Goal: Contribute content: Contribute content

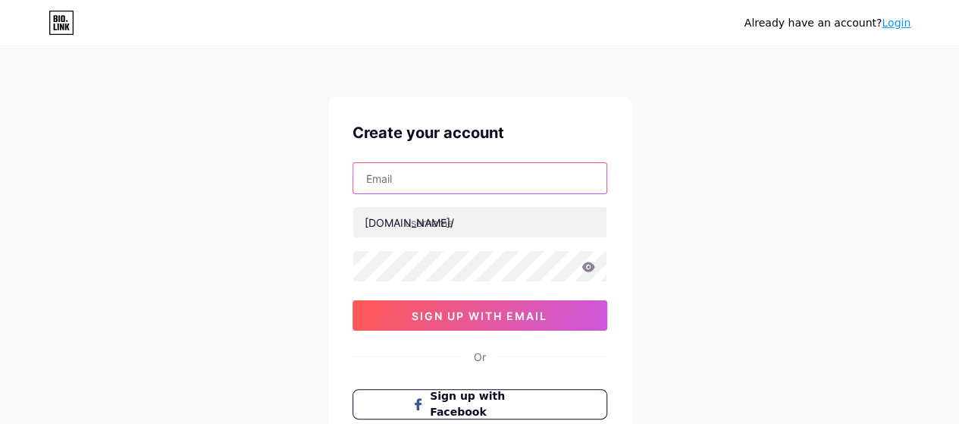
click at [462, 175] on input "text" at bounding box center [479, 178] width 253 height 30
type input "[EMAIL_ADDRESS][DOMAIN_NAME]"
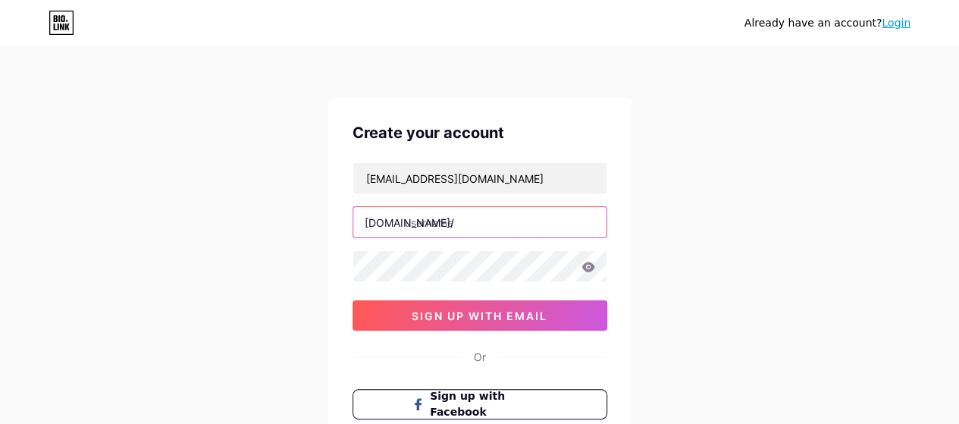
click at [453, 227] on input "text" at bounding box center [479, 222] width 253 height 30
click at [449, 225] on input "text" at bounding box center [479, 222] width 253 height 30
drag, startPoint x: 449, startPoint y: 225, endPoint x: 476, endPoint y: 228, distance: 27.5
click at [448, 226] on input "text" at bounding box center [479, 222] width 253 height 30
type input "yuvistyle12"
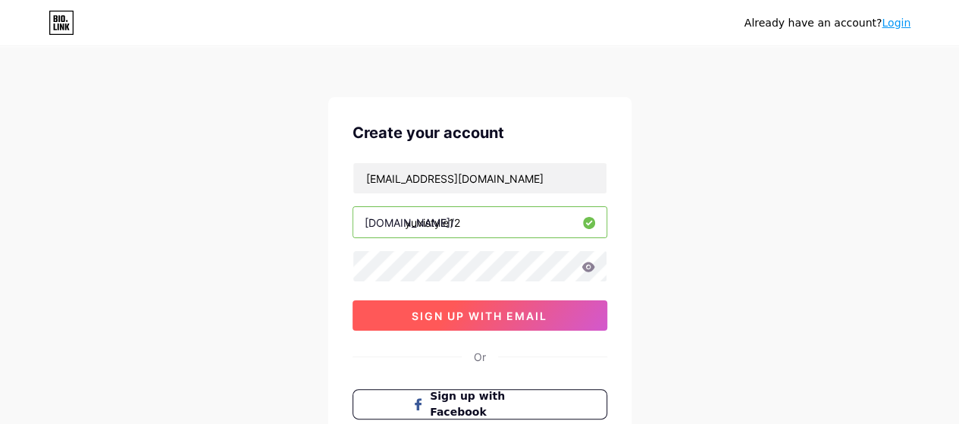
click at [484, 313] on span "sign up with email" at bounding box center [480, 315] width 136 height 13
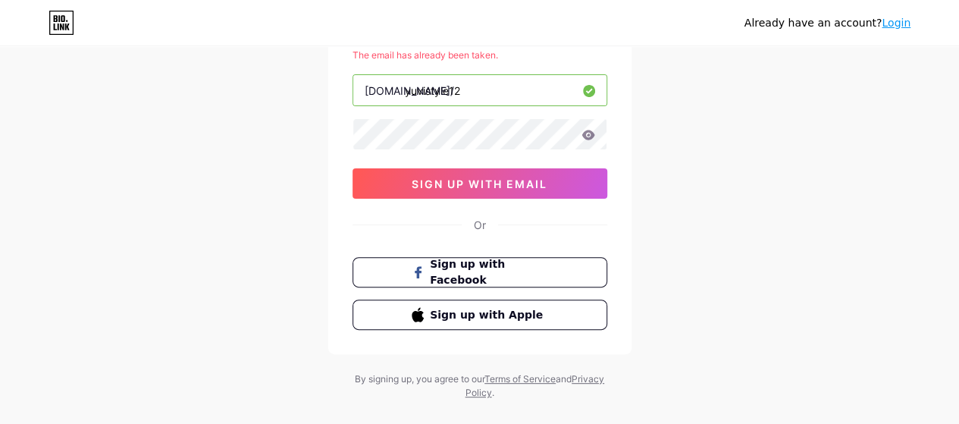
scroll to position [174, 0]
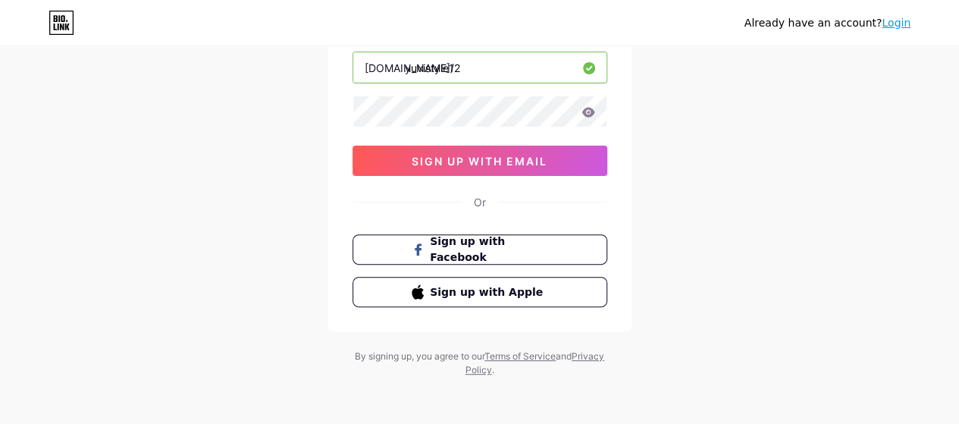
click at [908, 27] on link "Login" at bounding box center [896, 23] width 29 height 12
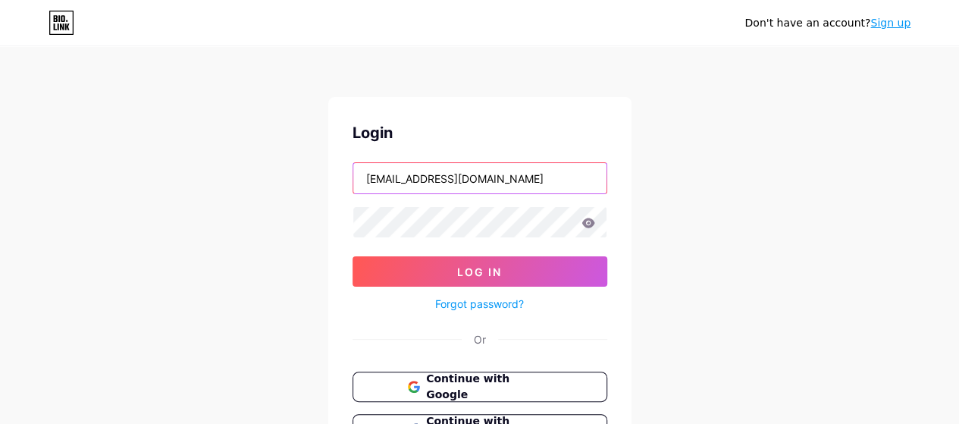
type input "[EMAIL_ADDRESS][DOMAIN_NAME]"
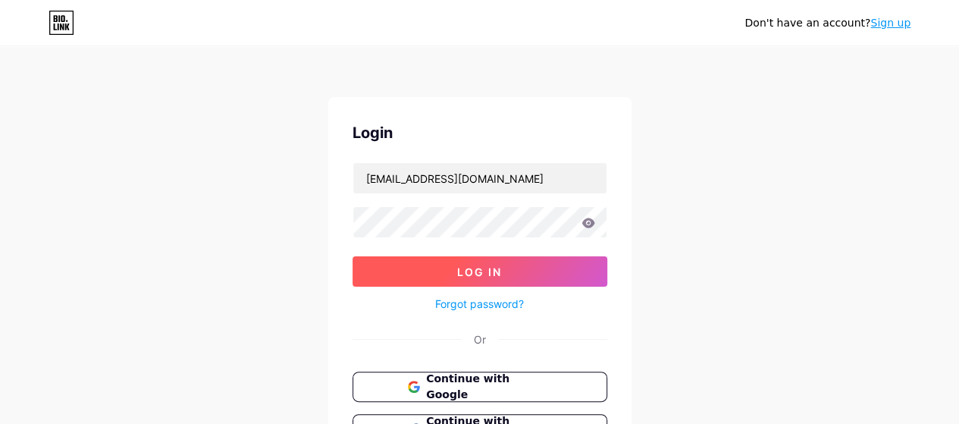
click at [472, 274] on span "Log In" at bounding box center [479, 271] width 45 height 13
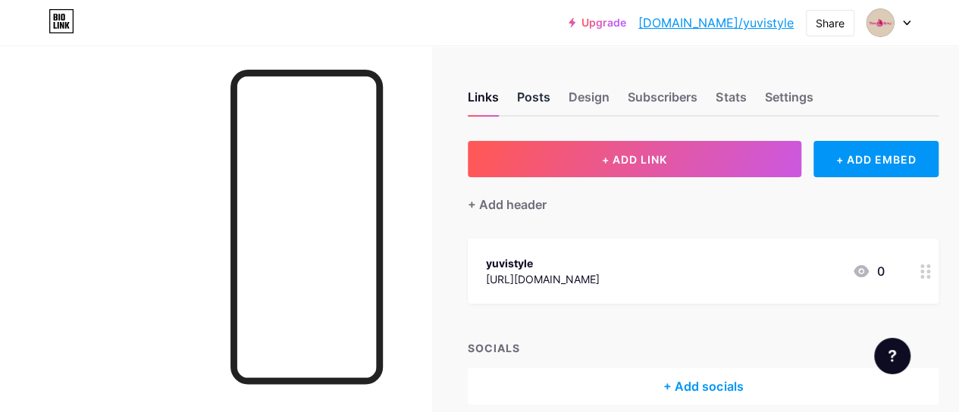
click at [534, 95] on div "Posts" at bounding box center [533, 101] width 33 height 27
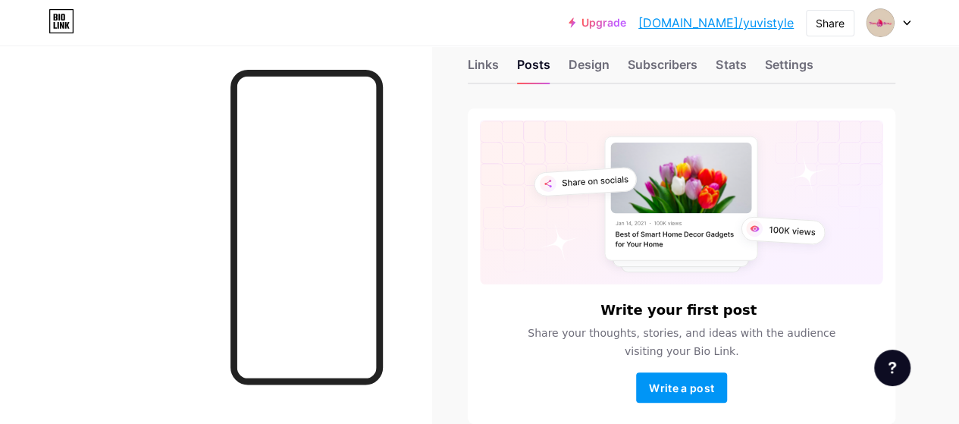
scroll to position [106, 0]
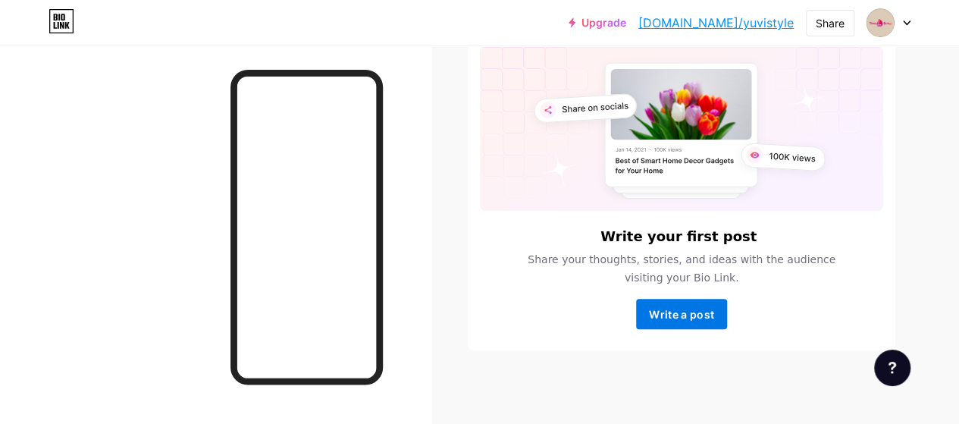
click at [666, 318] on span "Write a post" at bounding box center [681, 314] width 65 height 13
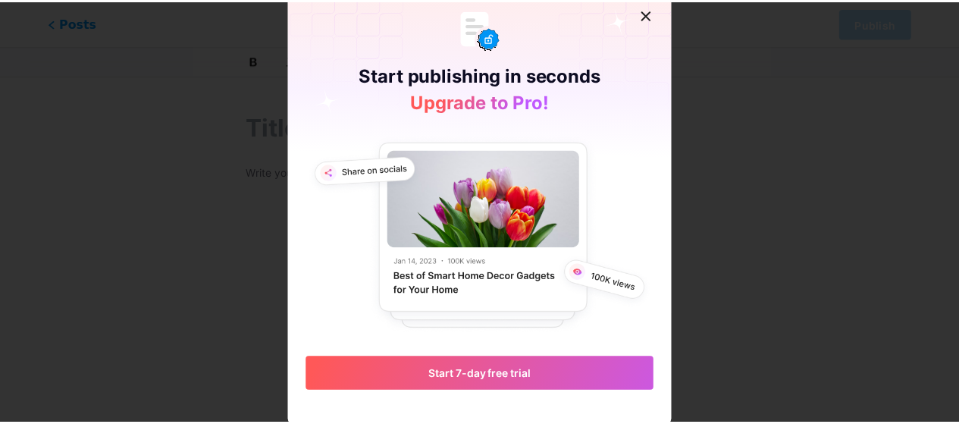
scroll to position [21, 0]
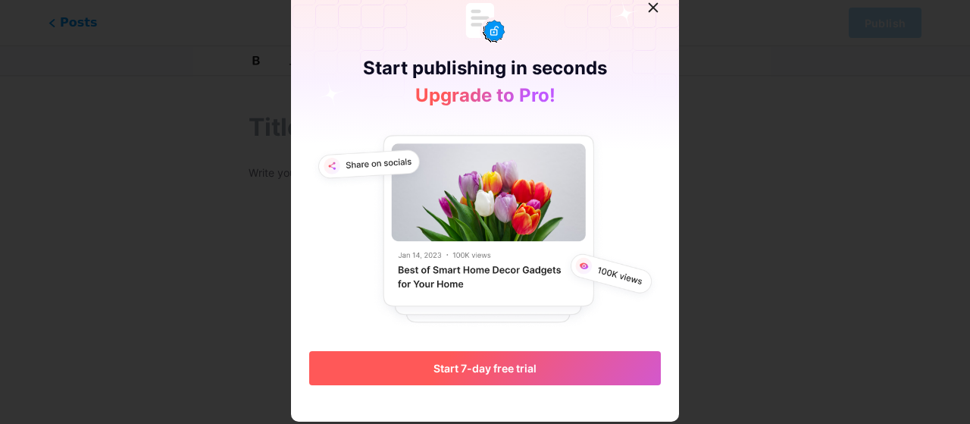
click at [484, 374] on span "Start 7-day free trial" at bounding box center [485, 368] width 103 height 13
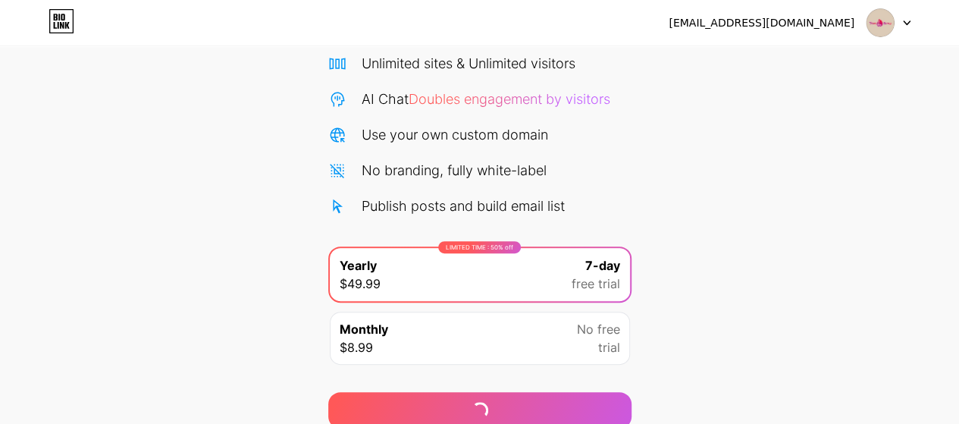
scroll to position [185, 0]
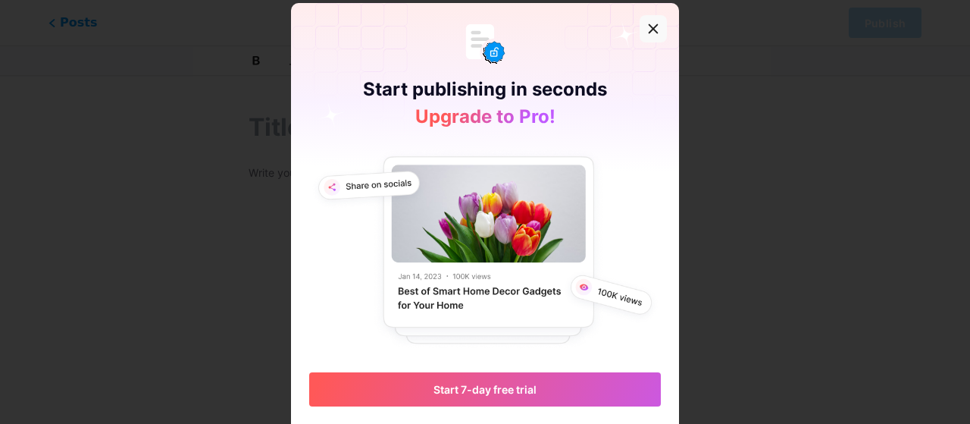
click at [647, 29] on icon at bounding box center [653, 29] width 12 height 12
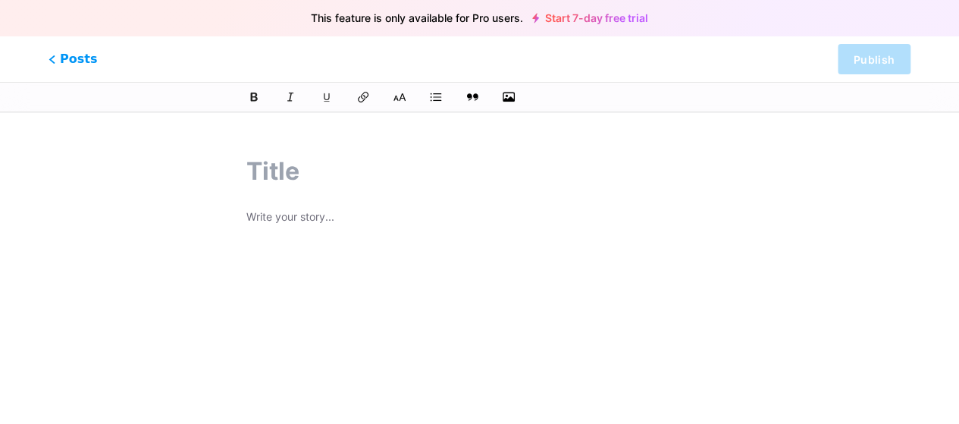
click at [297, 177] on input "text" at bounding box center [479, 171] width 466 height 36
paste input "Elegant Cotton Suit with Chiffon Dupatta – Yuvi Style"
type input "Elegant Cotton Suit with Chiffon Dupatta – Yuvi Style"
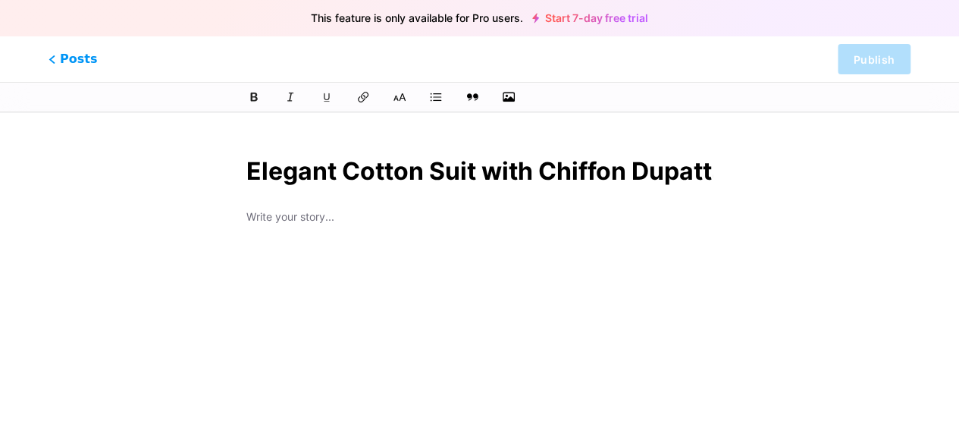
scroll to position [0, 158]
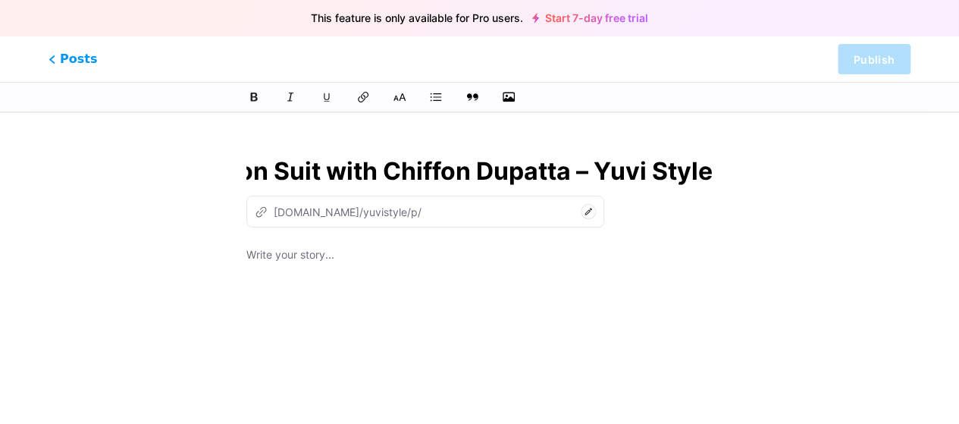
type input "elegant-cotton-suit-with-chiffon-dupatta-yuvi-style"
click at [317, 161] on input "Elegant Cotton Suit with Chiffon Dupatta – Yuvi Style" at bounding box center [479, 171] width 466 height 36
click at [331, 166] on input "Elegant Cotton Suit with Chiffon Dupatta – Yuvi Style" at bounding box center [479, 171] width 466 height 36
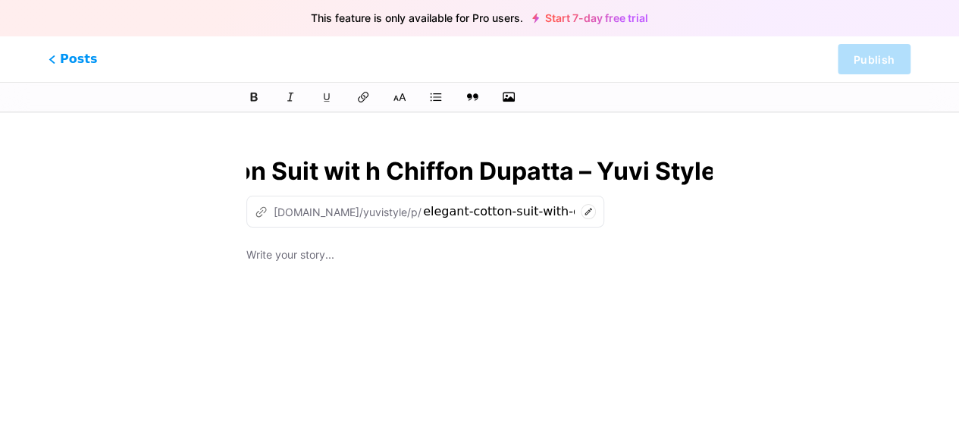
click at [331, 166] on input "Elegant Cotton Suit wit h Chiffon Dupatta – Yuvi Style" at bounding box center [479, 171] width 466 height 36
type input "Elegant Cotton Suit with Chiffon Dupatta – Yuvi Style"
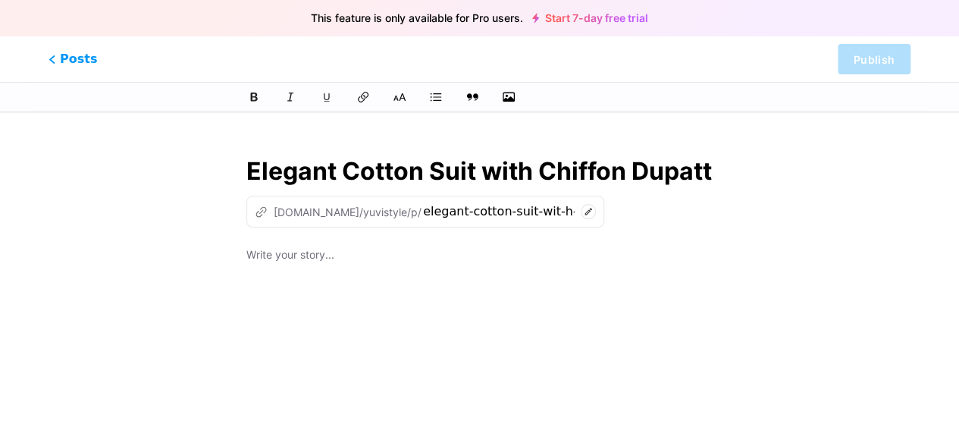
type input "elegant-cotton-suit-with-chiffon-dupatta-yuvi-style"
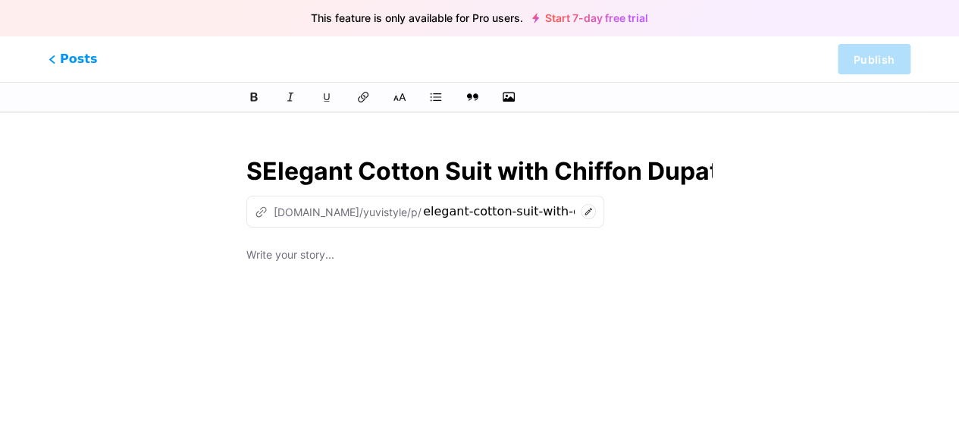
type input "ShElegant Cotton Suit with Chiffon Dupatta – Yuvi Style"
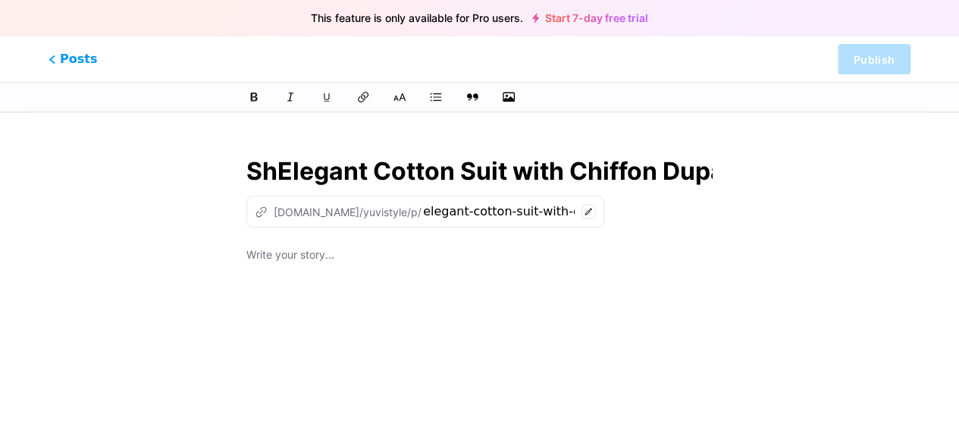
type input "selegant-cotton-suit-with-chiffon-dupatta-yuvi-style"
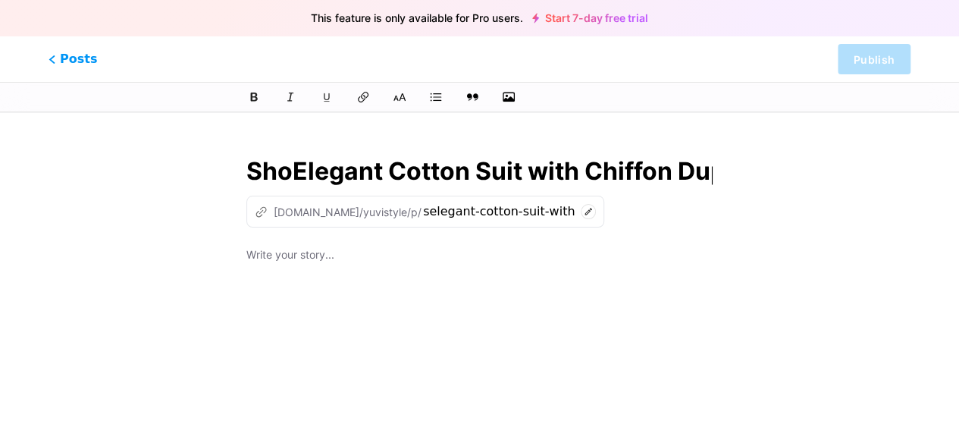
type input "ShopElegant Cotton Suit with Chiffon Dupatta – Yuvi Style"
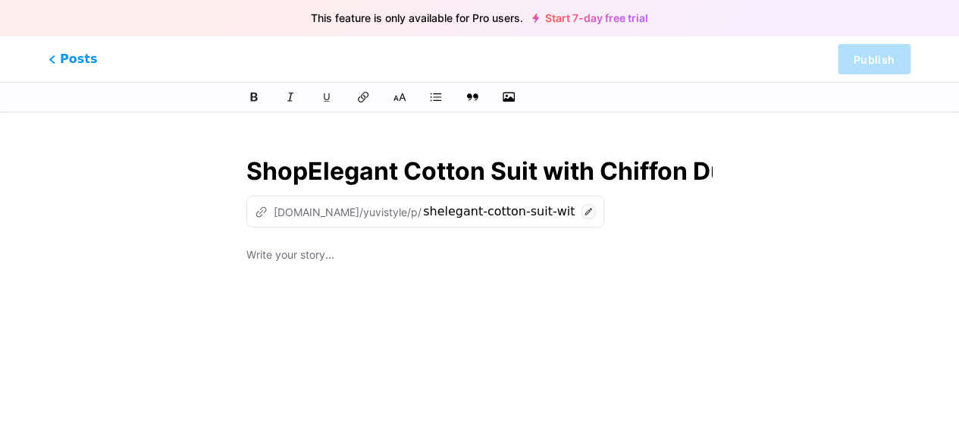
type input "shopelegant-cotton-suit-with-chiffon-dupatta-yuvi-style"
type input "Shop Elegant Cotton Suit with Chiffon Dupatta – Yuvi Style"
type input "shop-elegant-cotton-suit-with-chiffon-dupatta-yuvi-style"
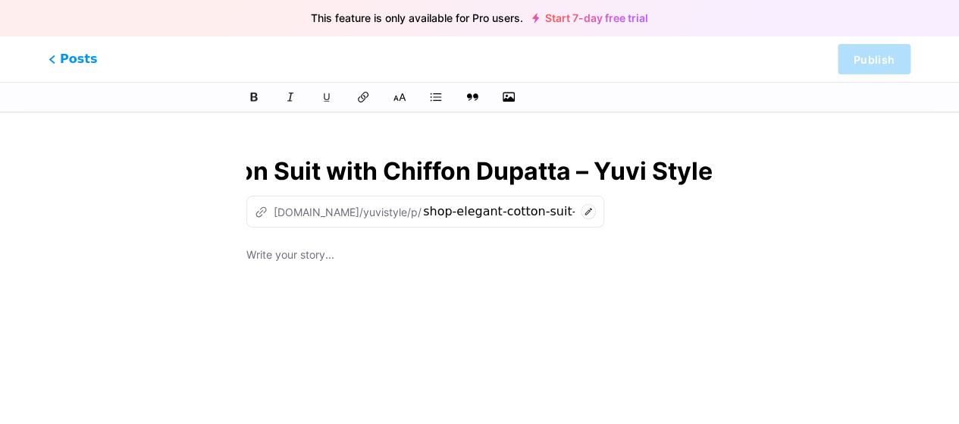
type input "Shop Elegant Cotton Suit with Chiffon Dupatta – Yuvi Style"
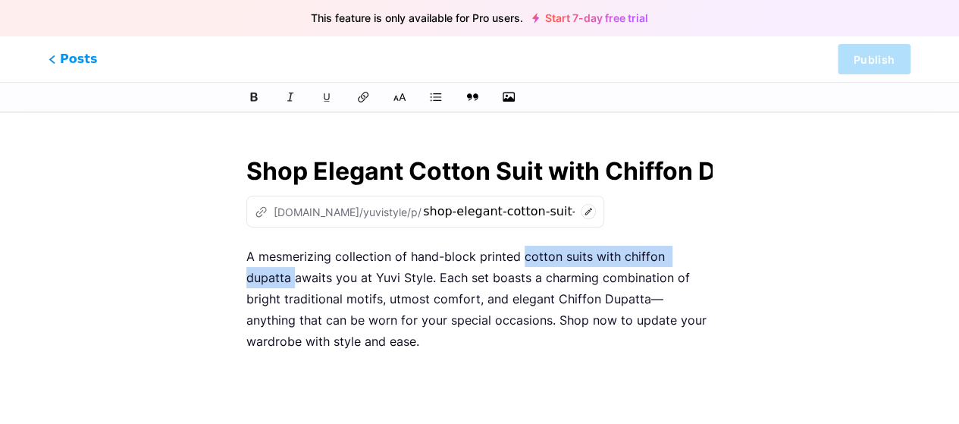
drag, startPoint x: 521, startPoint y: 257, endPoint x: 714, endPoint y: 251, distance: 193.4
click at [714, 251] on div "Shop Elegant Cotton Suit with Chiffon Dupatta – Yuvi Style z [DOMAIN_NAME]/yuvi…" at bounding box center [479, 392] width 509 height 514
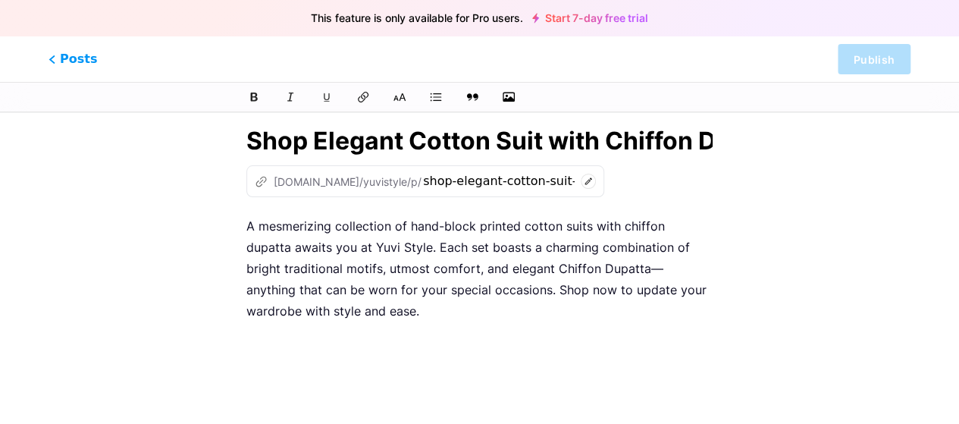
scroll to position [61, 0]
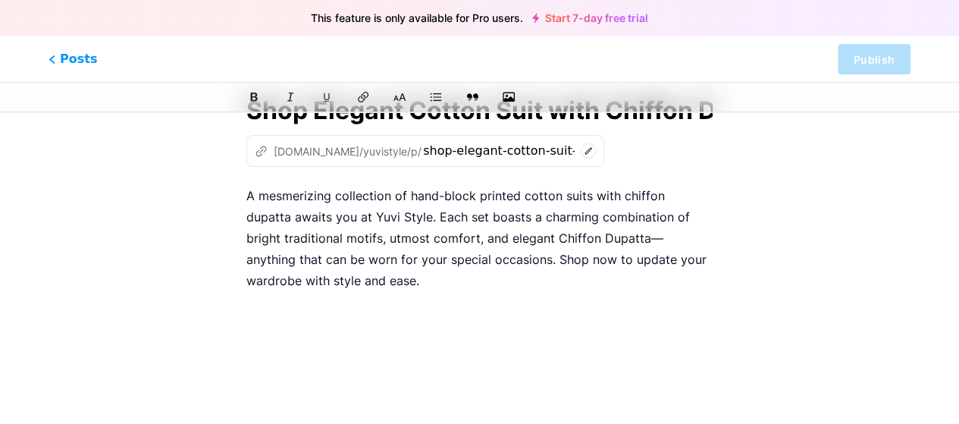
drag, startPoint x: 522, startPoint y: 194, endPoint x: 604, endPoint y: 198, distance: 82.0
click at [604, 198] on p "A mesmerizing collection of hand-block printed cotton suits with chiffon dupatt…" at bounding box center [479, 238] width 466 height 106
click at [572, 196] on p "A mesmerizing collection of hand-block printed cotton suits with chiffon dupatt…" at bounding box center [479, 238] width 466 height 106
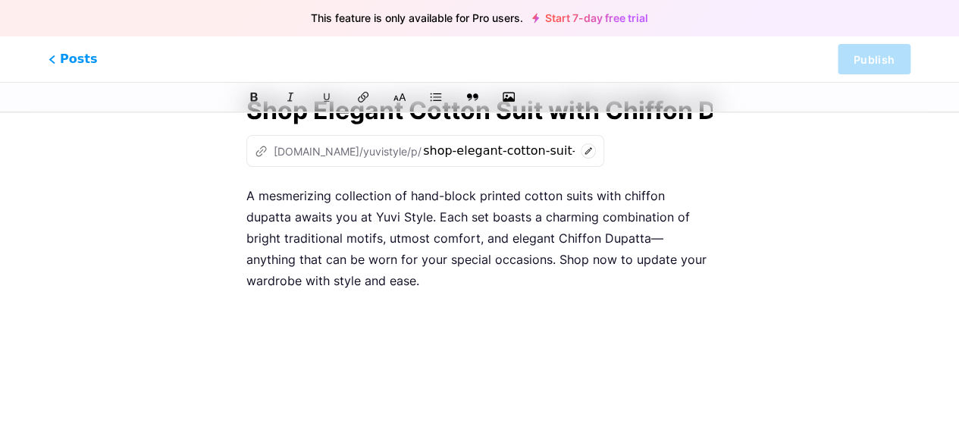
click at [572, 196] on p "A mesmerizing collection of hand-block printed cotton suits with chiffon dupatt…" at bounding box center [479, 238] width 466 height 106
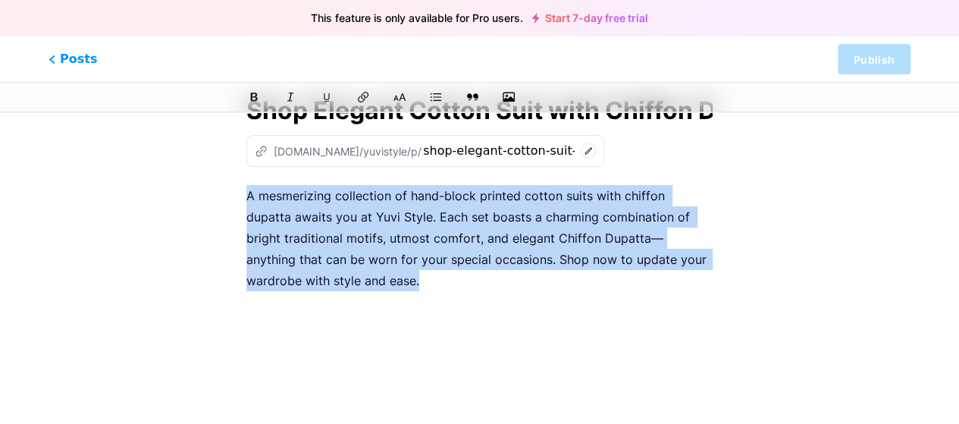
click at [572, 196] on p "A mesmerizing collection of hand-block printed cotton suits with chiffon dupatt…" at bounding box center [479, 238] width 466 height 106
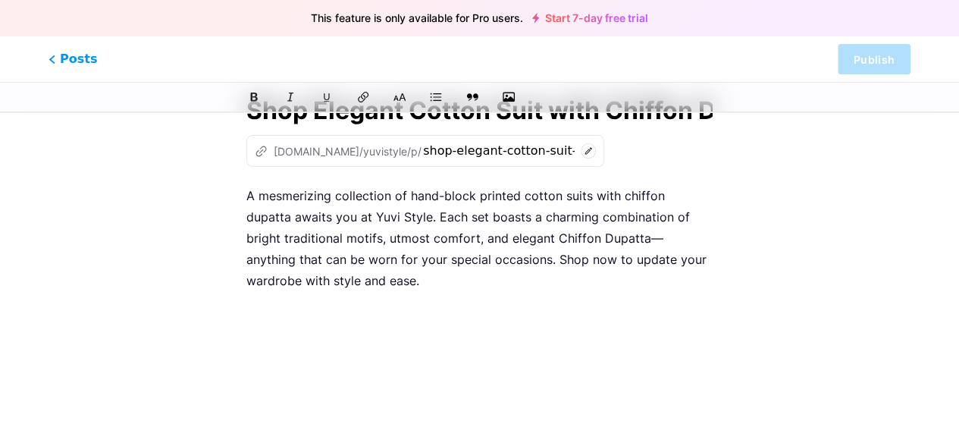
click at [572, 196] on p "A mesmerizing collection of hand-block printed cotton suits with chiffon dupatt…" at bounding box center [479, 238] width 466 height 106
click at [246, 196] on div "Shop Elegant Cotton Suit with Chiffon Dupatta – Yuvi Style z [DOMAIN_NAME]/yuvi…" at bounding box center [479, 331] width 509 height 514
click at [250, 195] on p "A mesmerizing collection of hand-block printed cotton suits with chiffon dupatt…" at bounding box center [479, 238] width 466 height 106
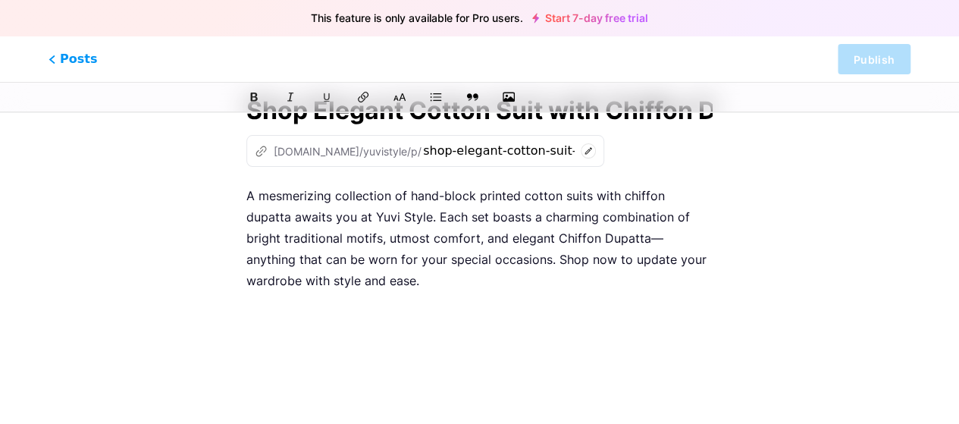
click at [250, 194] on p "A mesmerizing collection of hand-block printed cotton suits with chiffon dupatt…" at bounding box center [479, 238] width 466 height 106
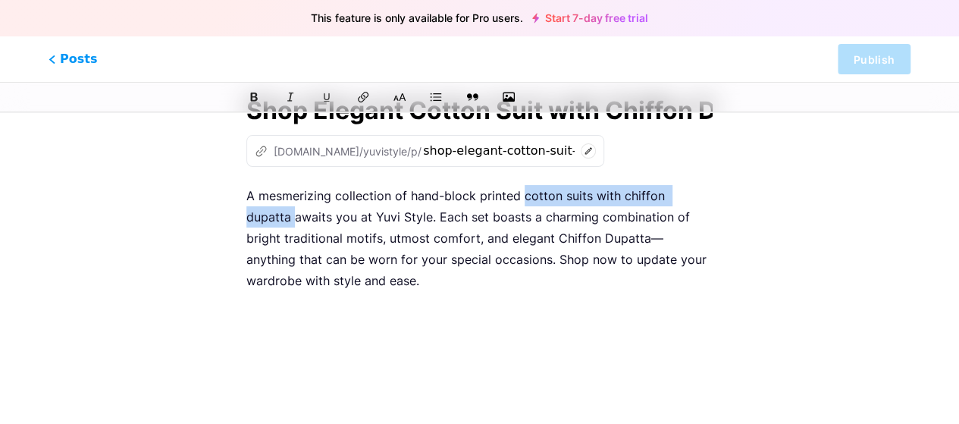
drag, startPoint x: 523, startPoint y: 196, endPoint x: 723, endPoint y: 201, distance: 200.2
click at [723, 201] on div "Shop Elegant Cotton Suit with Chiffon Dupatta – Yuvi Style z [DOMAIN_NAME]/yuvi…" at bounding box center [479, 331] width 509 height 514
click at [362, 96] on icon at bounding box center [363, 96] width 15 height 15
click at [364, 96] on icon at bounding box center [363, 96] width 15 height 15
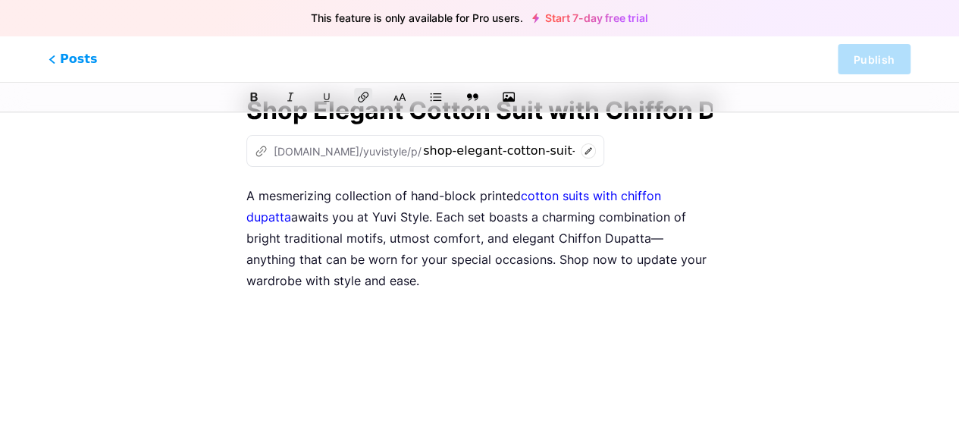
click at [344, 290] on div "A mesmerizing collection of hand-block printed cotton suits with chiffon dupatt…" at bounding box center [479, 374] width 466 height 379
click at [510, 99] on icon "button" at bounding box center [508, 97] width 15 height 12
click at [0, 0] on input "file" at bounding box center [0, 0] width 0 height 0
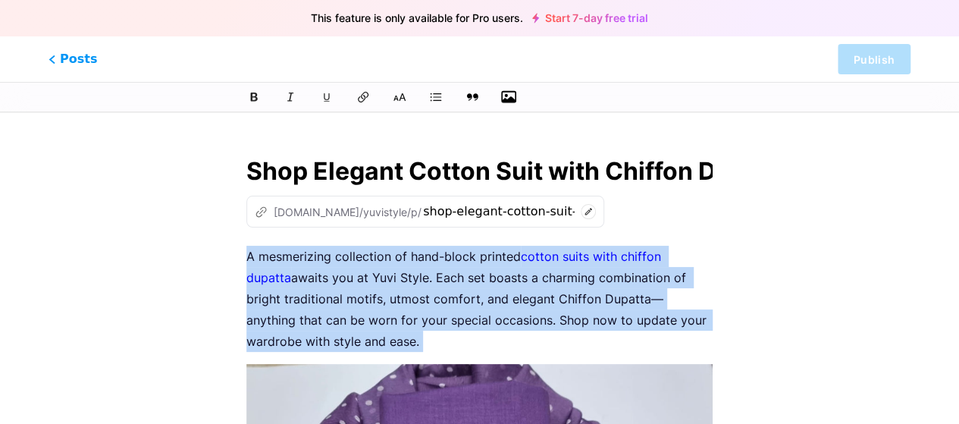
scroll to position [0, 0]
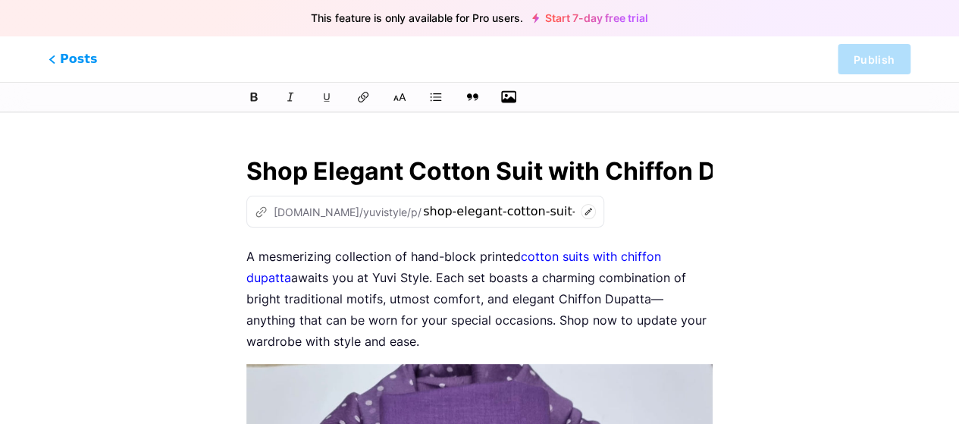
click at [291, 168] on input "Shop Elegant Cotton Suit with Chiffon Dupatta – Yuvi Style" at bounding box center [479, 171] width 466 height 36
click at [290, 169] on input "Shop Elegant Cotton Suit with Chiffon Dupatta – Yuvi Style" at bounding box center [479, 171] width 466 height 36
click at [290, 168] on input "Shop Elegant Cotton Suit with Chiffon Dupatta – Yuvi Style" at bounding box center [479, 171] width 466 height 36
drag, startPoint x: 246, startPoint y: 252, endPoint x: 350, endPoint y: 344, distance: 139.2
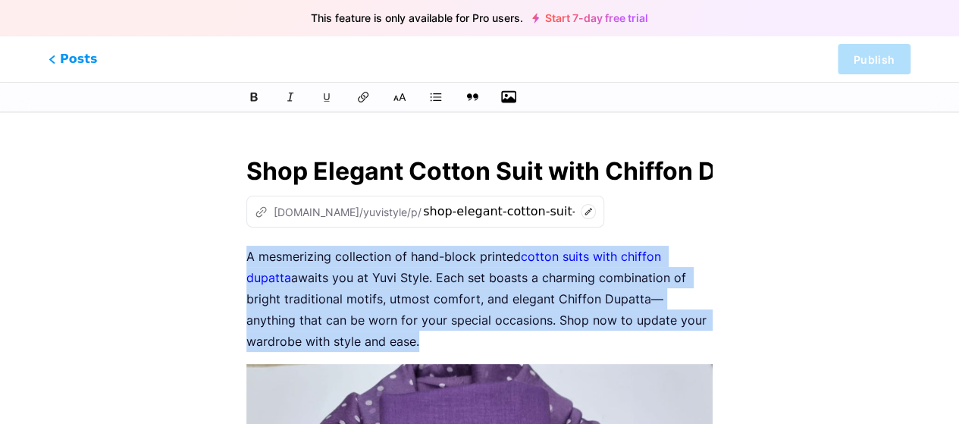
drag, startPoint x: 249, startPoint y: 257, endPoint x: 345, endPoint y: 346, distance: 131.4
click at [345, 346] on p "A mesmerizing collection of hand-block printed cotton suits with chiffon dupatt…" at bounding box center [479, 299] width 466 height 106
drag, startPoint x: 334, startPoint y: 337, endPoint x: 244, endPoint y: 255, distance: 121.8
copy p "A mesmerizing collection of hand-block printed cotton suits with chiffon dupatt…"
